Goal: Transaction & Acquisition: Purchase product/service

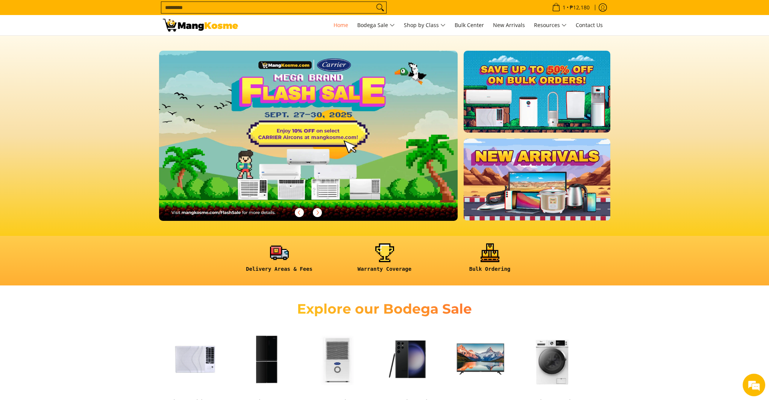
scroll to position [292, 0]
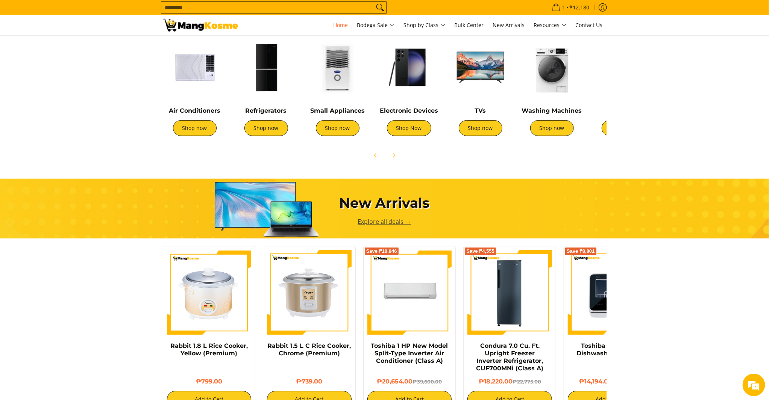
click at [387, 218] on link "Explore all deals →" at bounding box center [384, 222] width 53 height 8
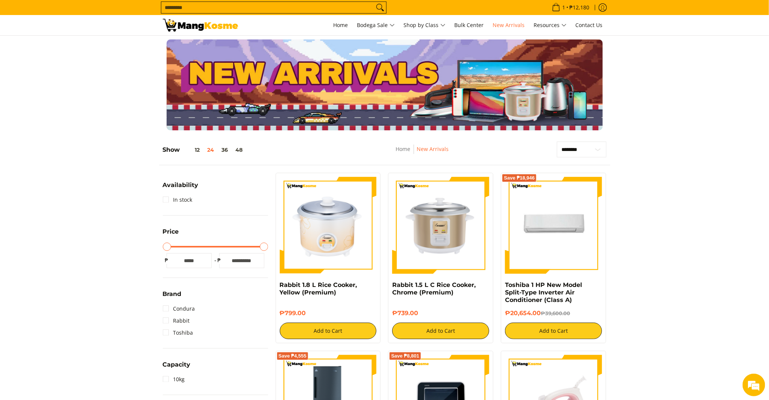
click at [284, 10] on input "Search..." at bounding box center [267, 7] width 213 height 11
click at [217, 32] on link at bounding box center [200, 25] width 75 height 20
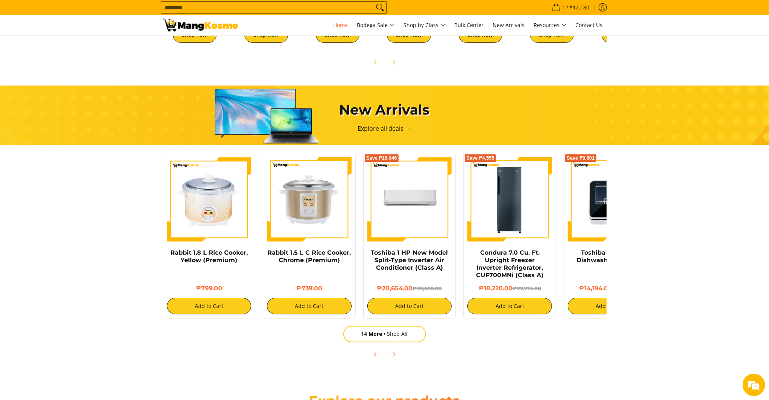
scroll to position [83, 0]
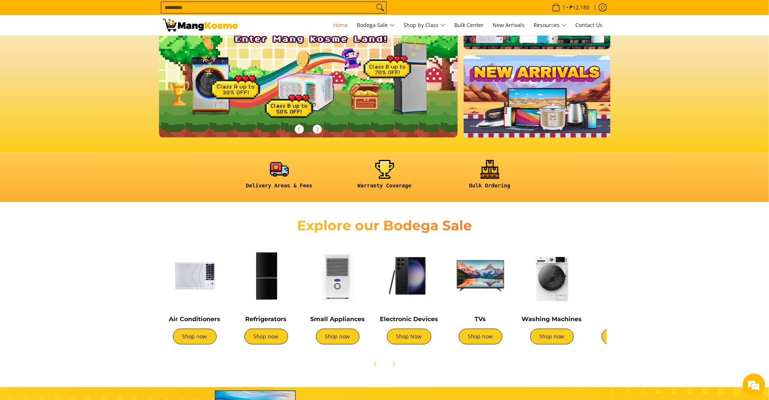
click at [530, 137] on link at bounding box center [537, 96] width 146 height 82
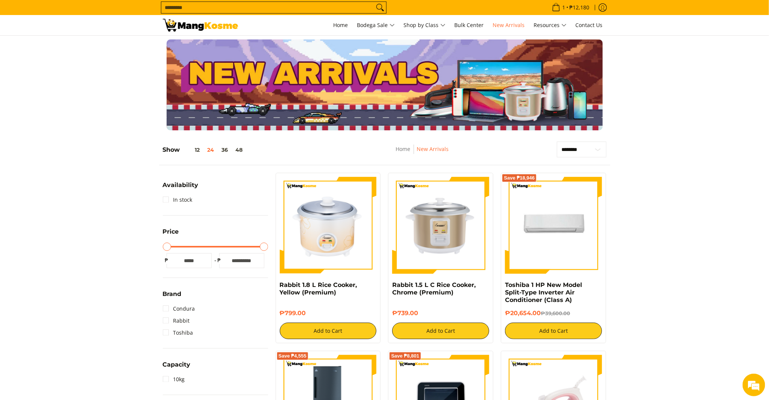
click at [320, 5] on input "Search..." at bounding box center [267, 7] width 213 height 11
type input "*****"
click at [374, 2] on button "Search" at bounding box center [380, 7] width 12 height 11
